Goal: Information Seeking & Learning: Learn about a topic

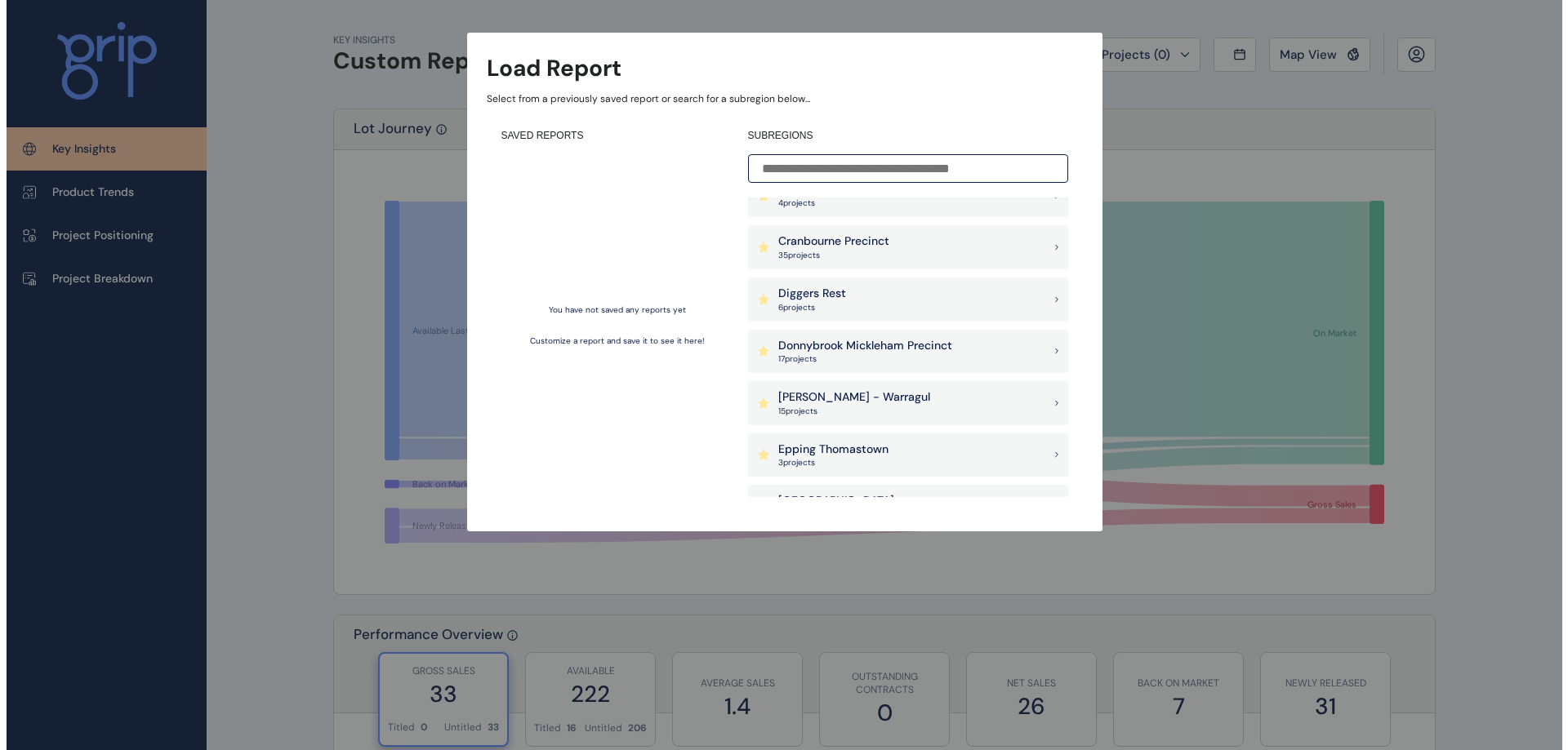
scroll to position [571, 0]
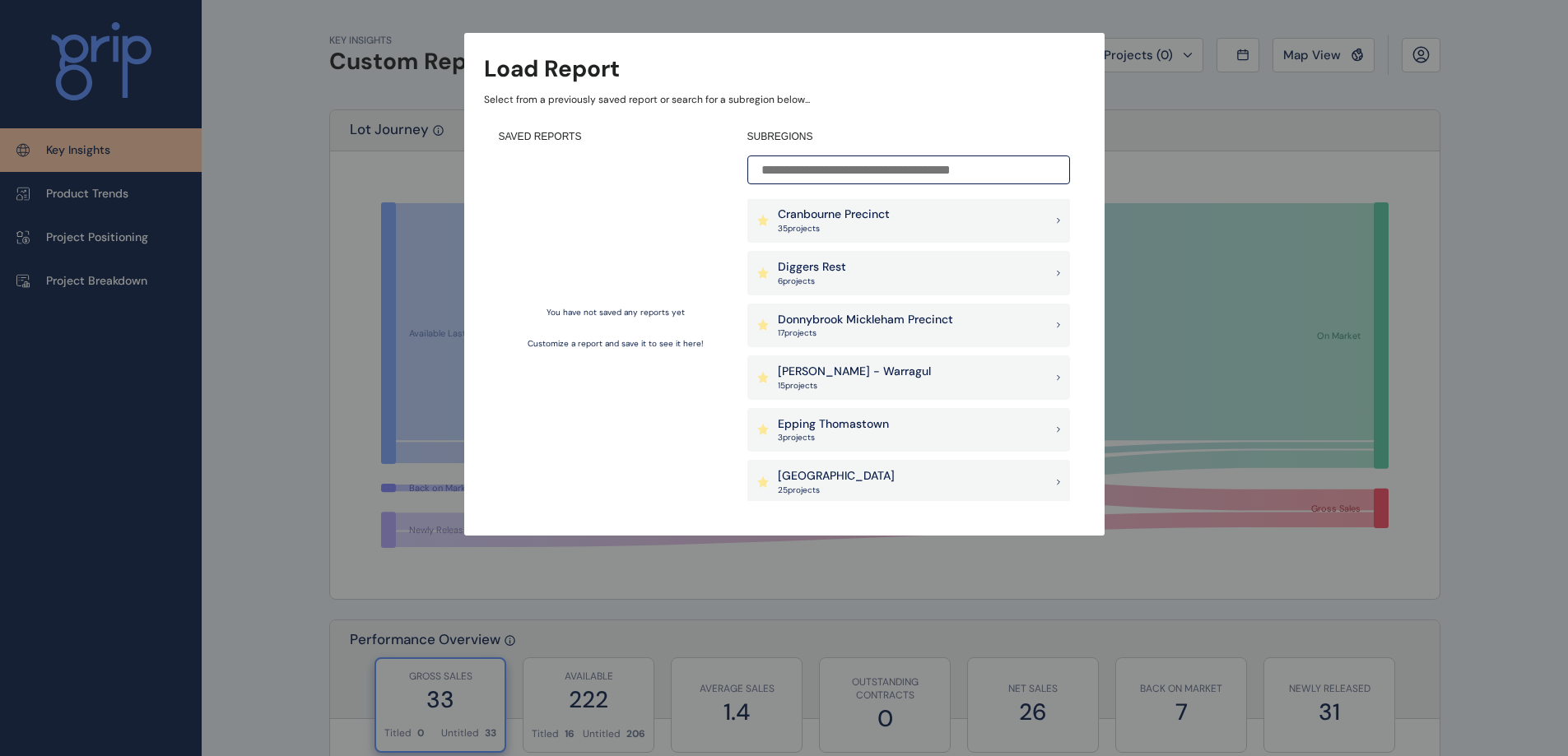
click at [892, 318] on p "Donnybrook Mickleham Precinct" at bounding box center [865, 320] width 175 height 17
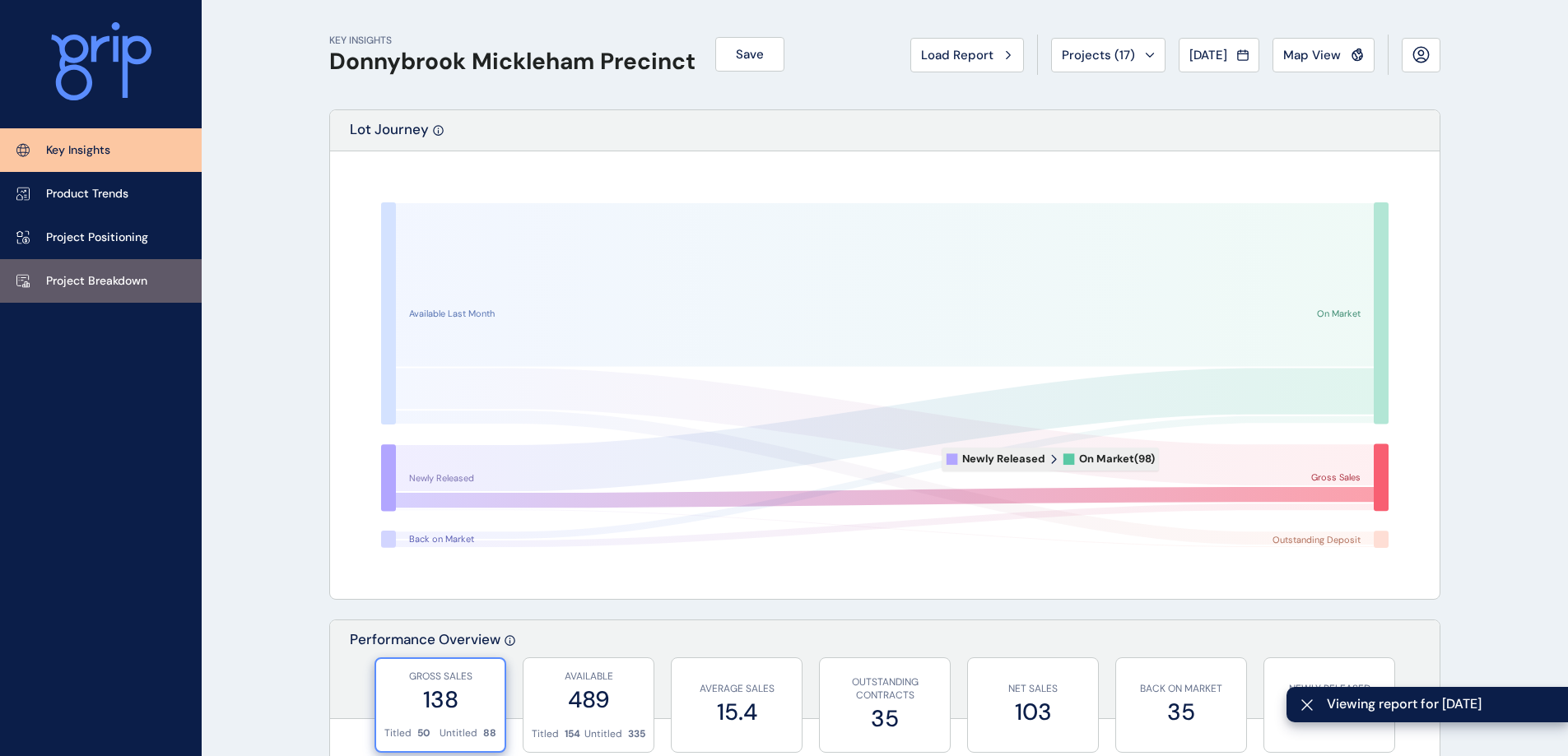
click at [111, 289] on link "Project Breakdown" at bounding box center [100, 280] width 201 height 44
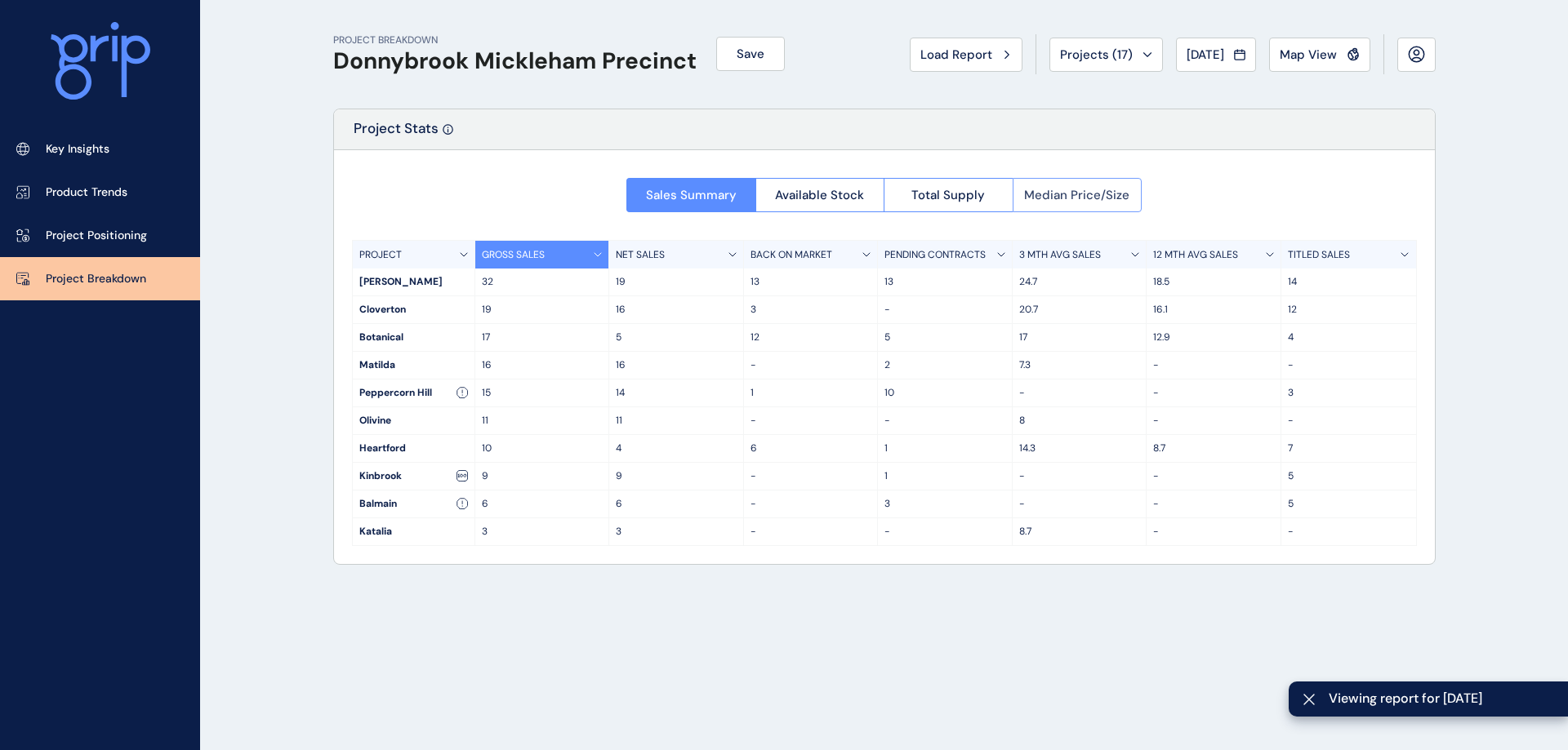
click at [1081, 201] on span "Median Price/Size" at bounding box center [1077, 195] width 105 height 17
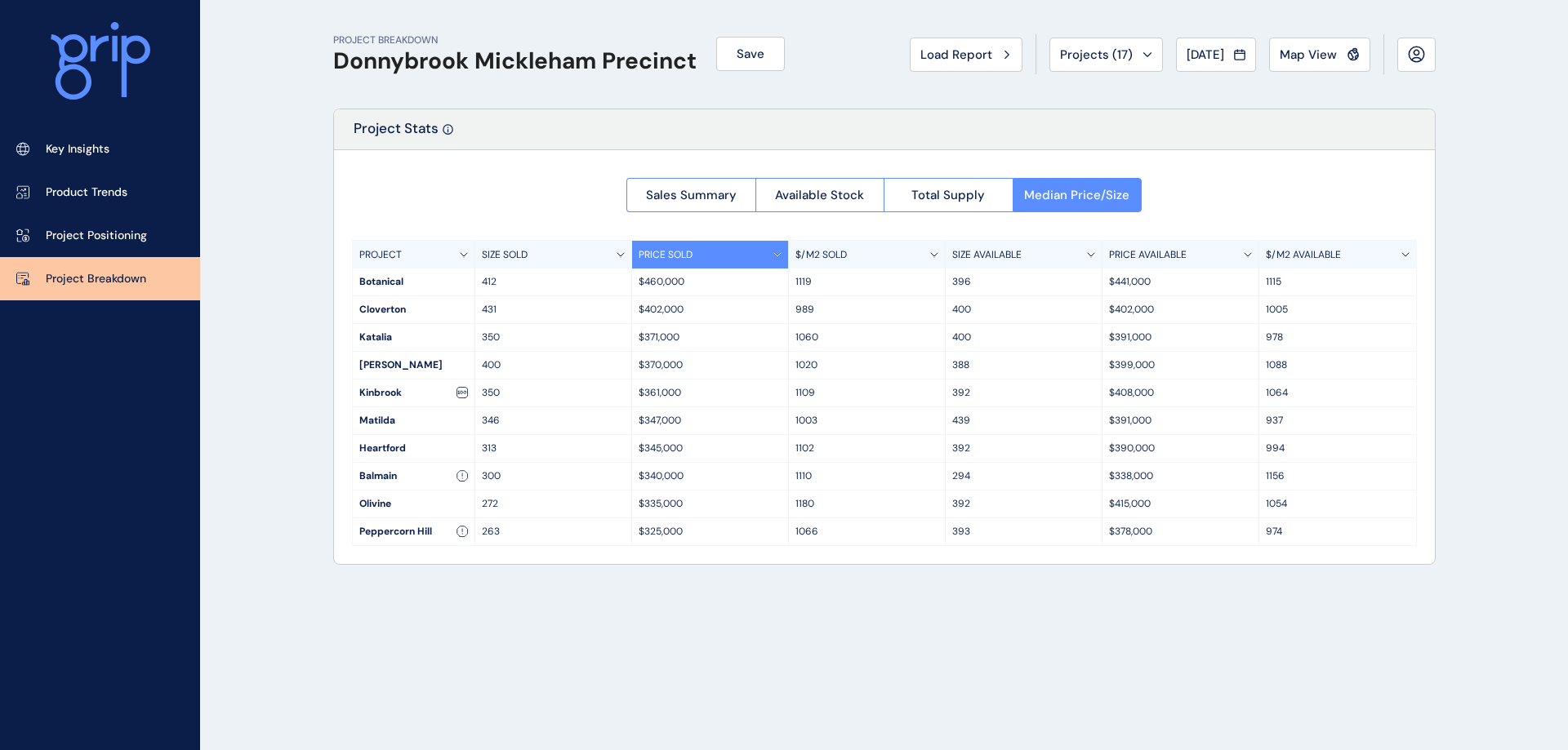
click at [1336, 251] on p "$/M2 AVAILABLE" at bounding box center [1304, 255] width 75 height 14
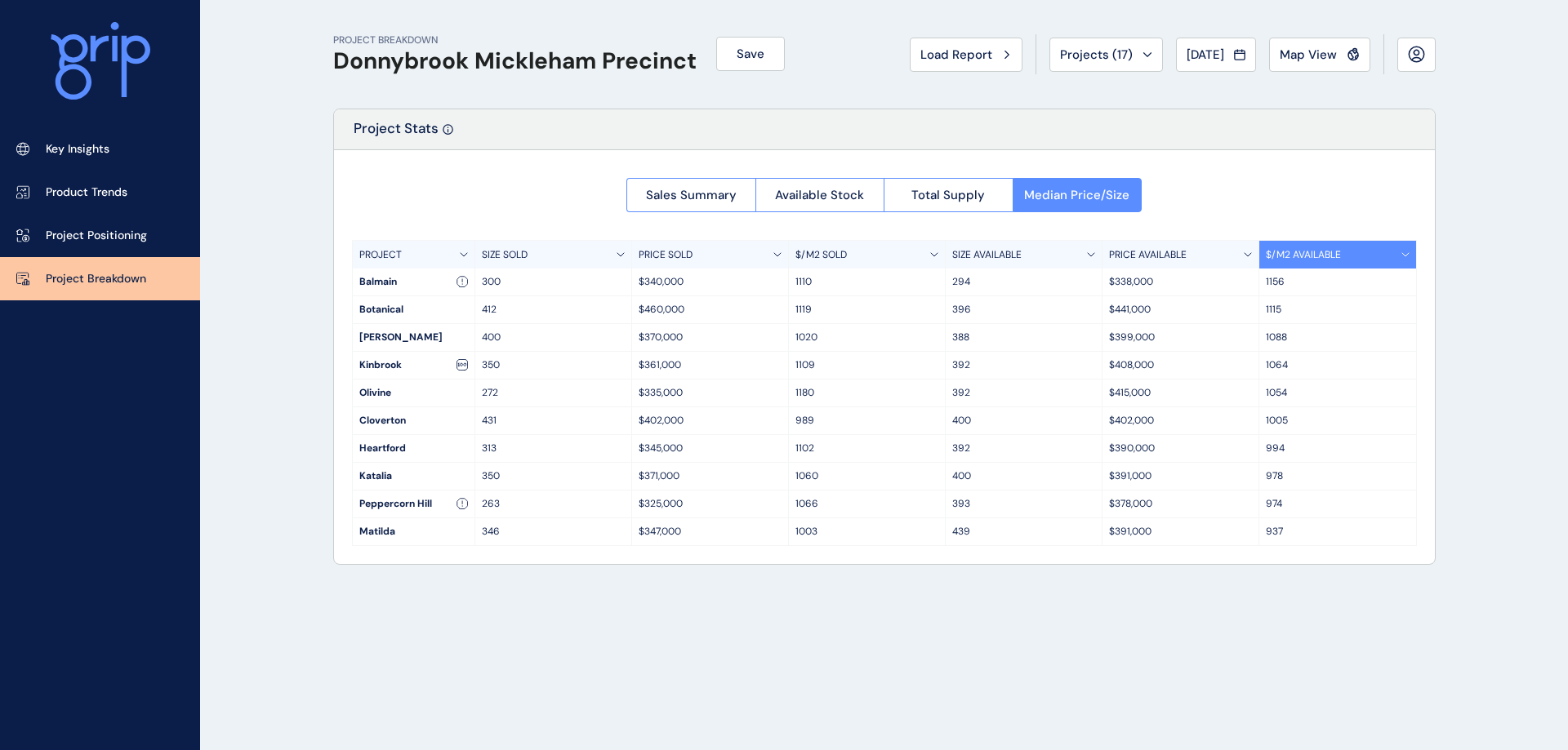
click at [1337, 251] on p "$/M2 AVAILABLE" at bounding box center [1304, 255] width 75 height 14
